Goal: Task Accomplishment & Management: Use online tool/utility

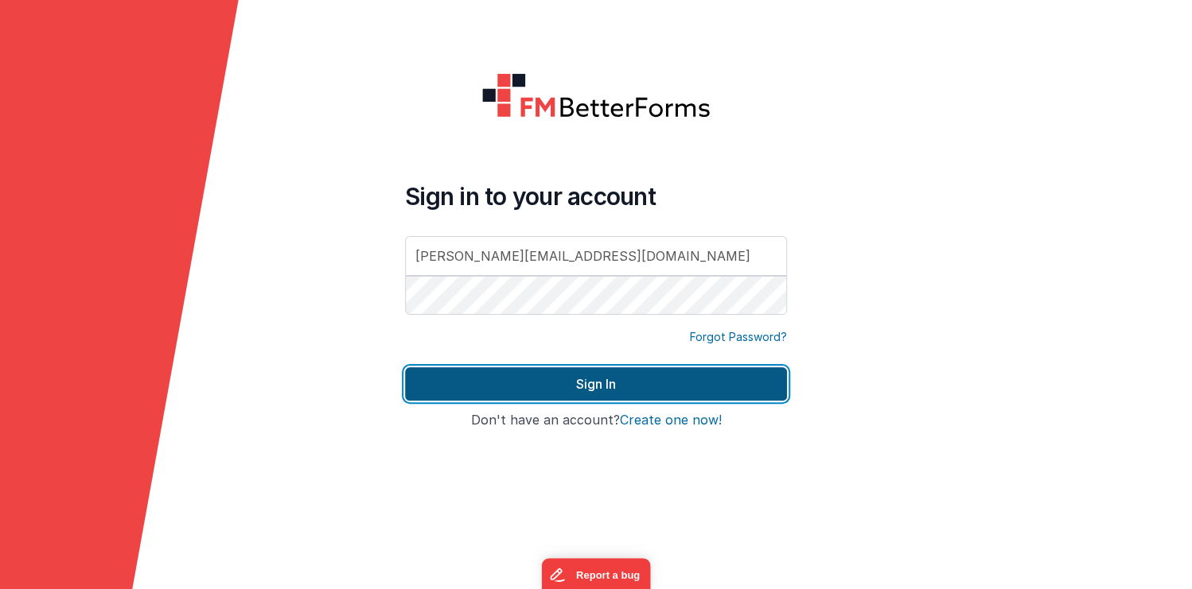
click at [637, 375] on button "Sign In" at bounding box center [596, 384] width 382 height 33
